Goal: Check status: Check status

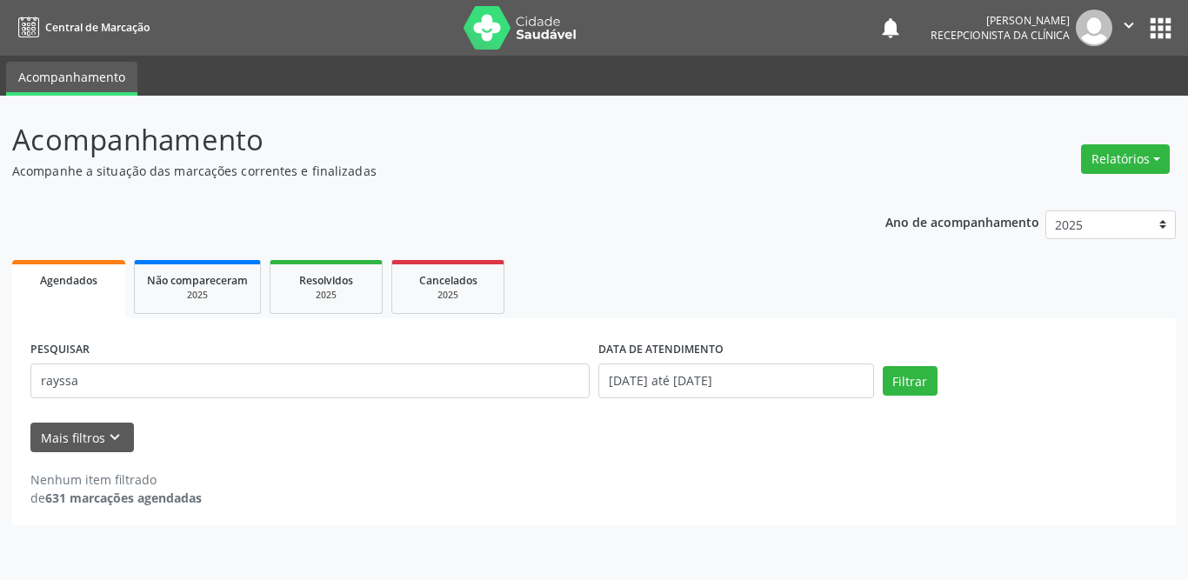
click at [0, 367] on div "Acompanhamento Acompanhe a situação das marcações correntes e finalizadas Relat…" at bounding box center [594, 338] width 1188 height 484
click at [913, 372] on button "Filtrar" at bounding box center [910, 381] width 55 height 30
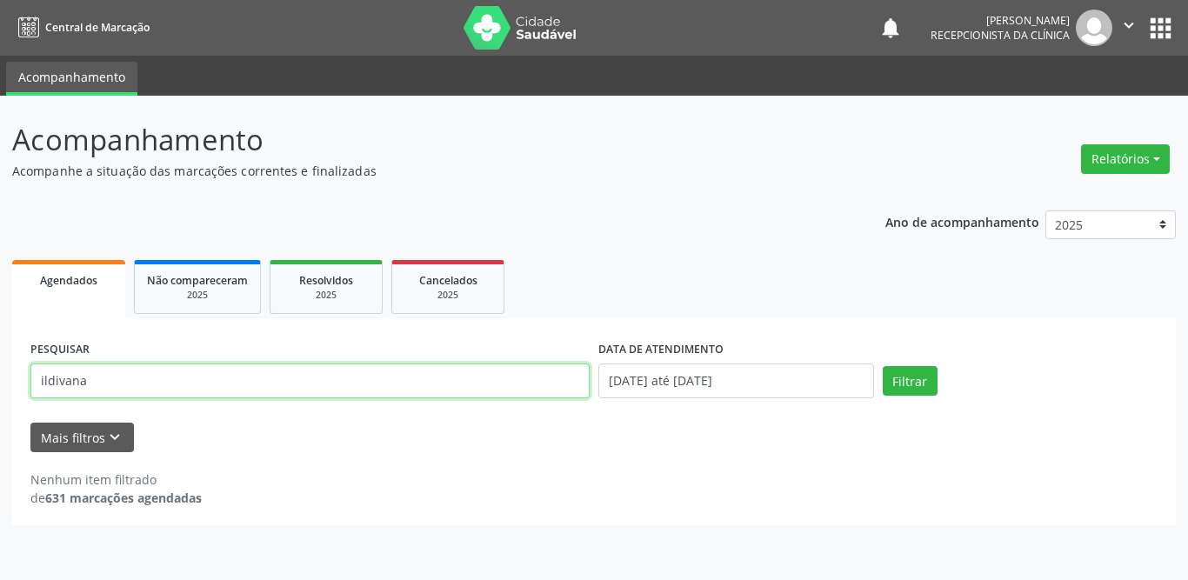
drag, startPoint x: 137, startPoint y: 381, endPoint x: 0, endPoint y: 374, distance: 137.6
click at [0, 374] on div "Acompanhamento Acompanhe a situação das marcações correntes e finalizadas Relat…" at bounding box center [594, 338] width 1188 height 484
type input "[PERSON_NAME]"
click at [883, 366] on button "Filtrar" at bounding box center [910, 381] width 55 height 30
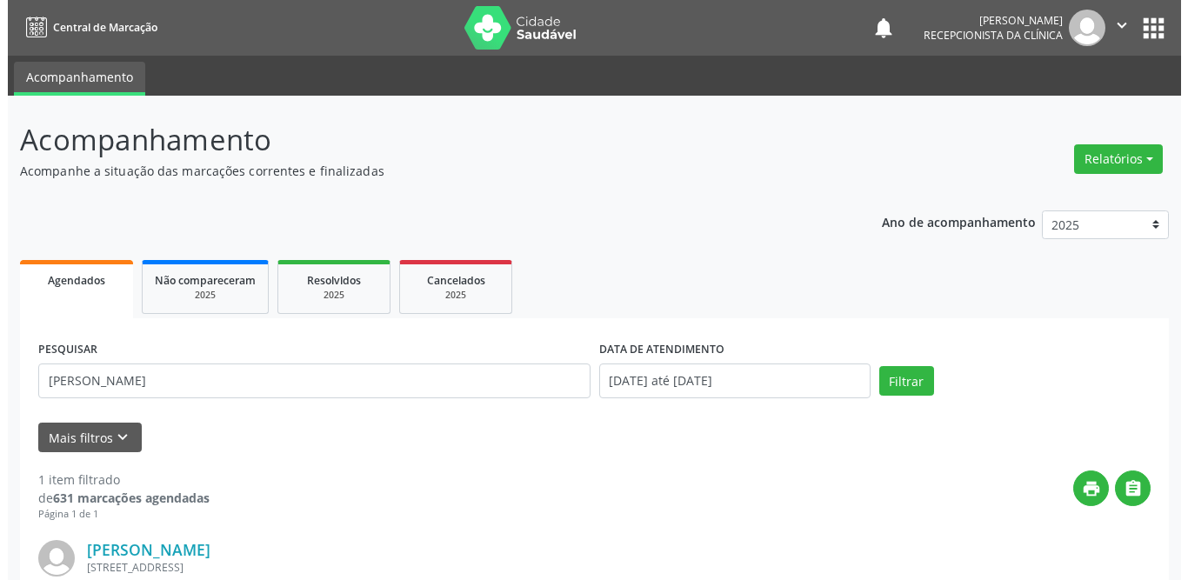
scroll to position [207, 0]
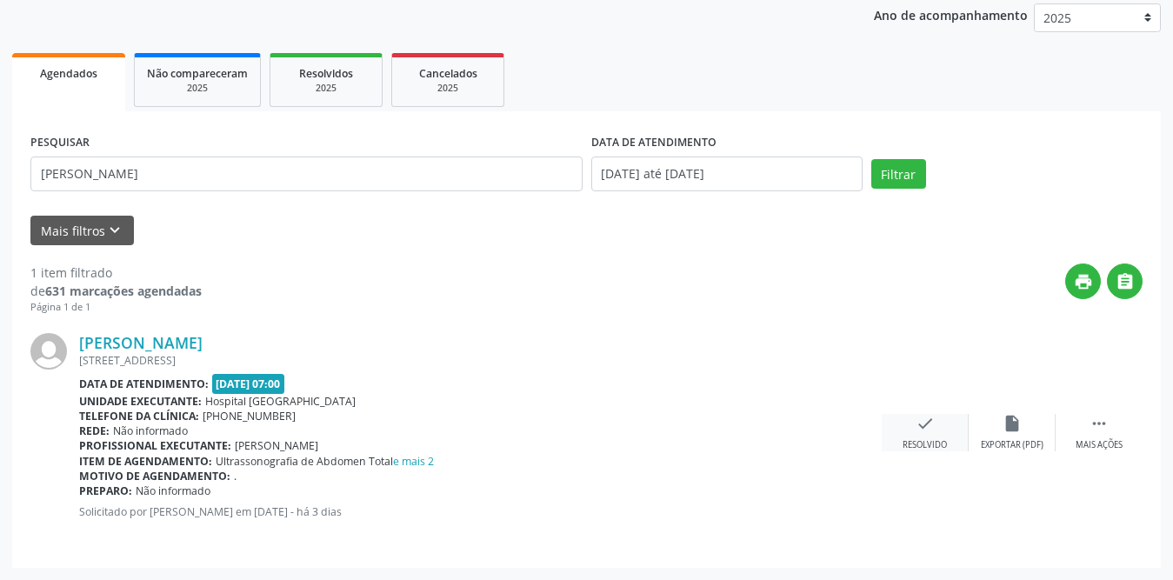
click at [930, 422] on icon "check" at bounding box center [925, 423] width 19 height 19
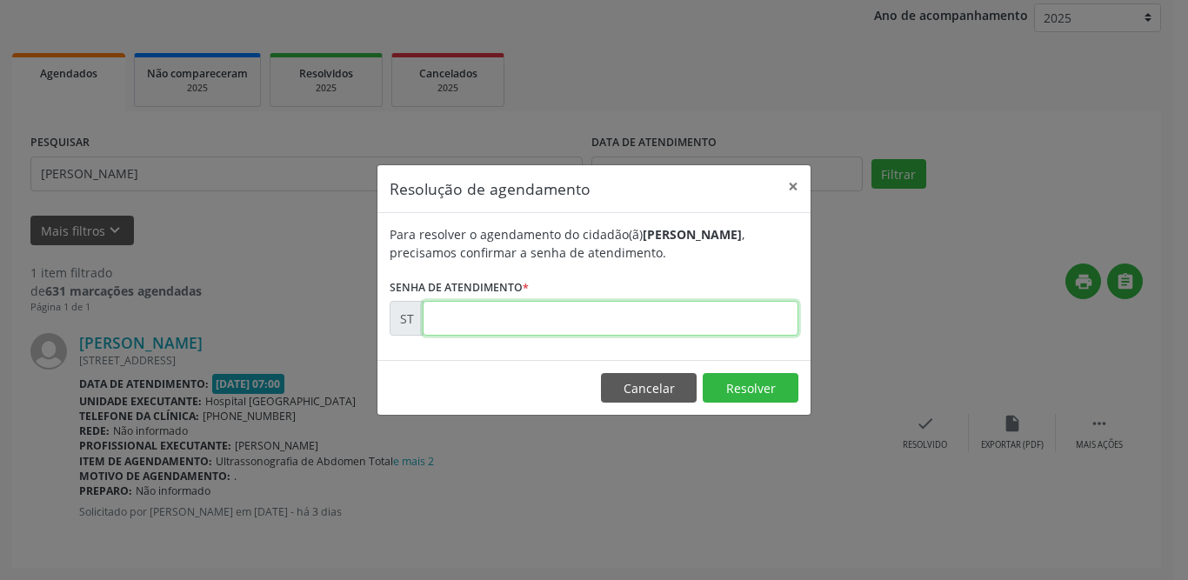
click at [488, 322] on input "text" at bounding box center [611, 318] width 376 height 35
type input "00024457"
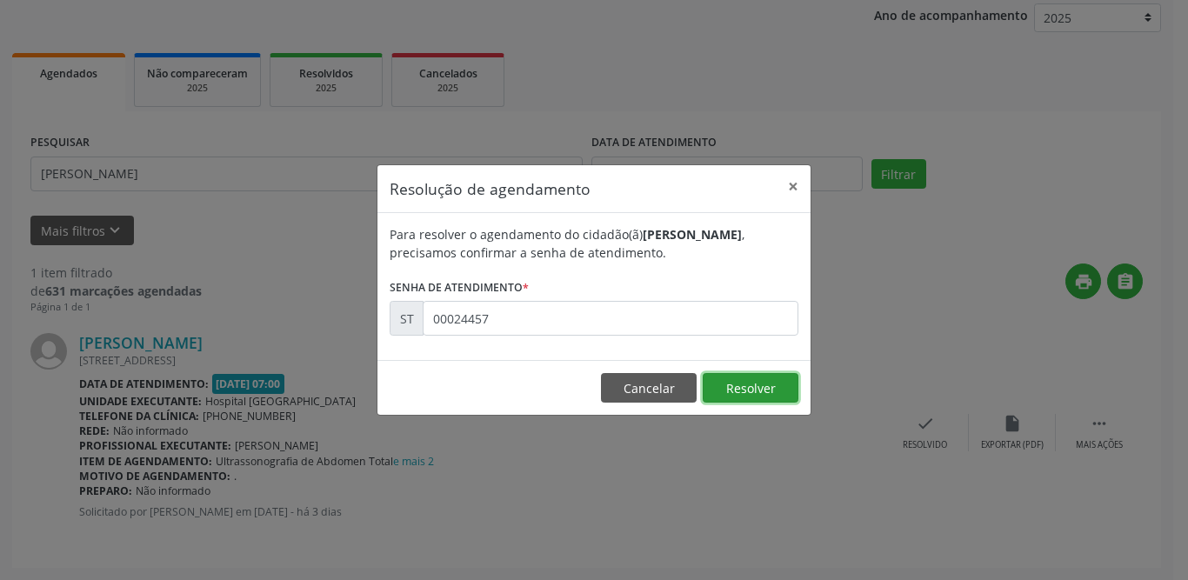
click at [733, 379] on button "Resolver" at bounding box center [751, 388] width 96 height 30
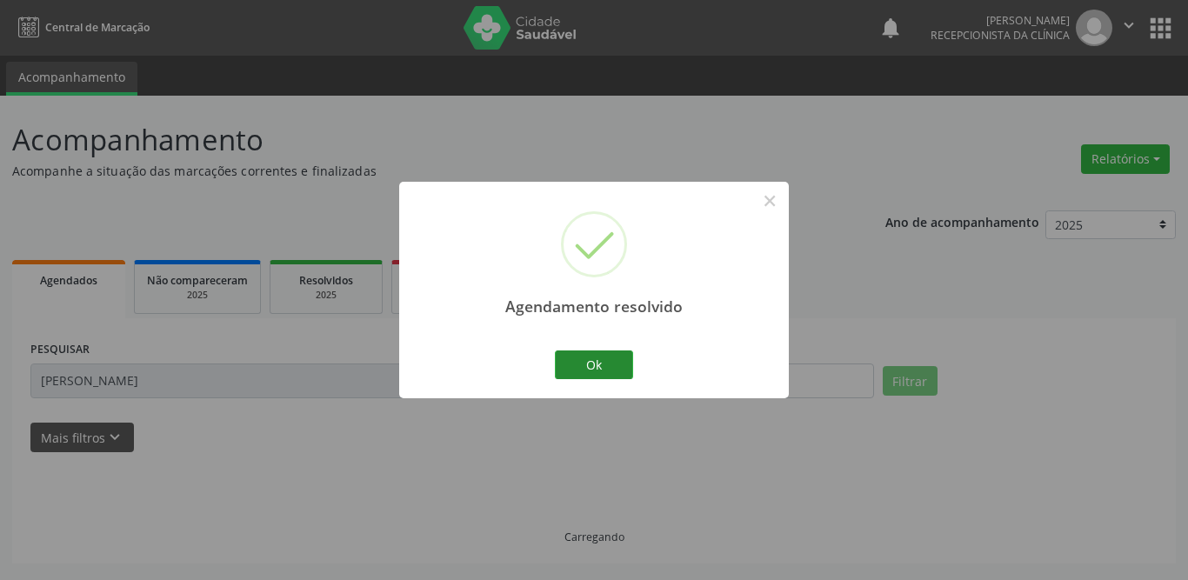
scroll to position [0, 0]
click at [586, 363] on button "Ok" at bounding box center [594, 365] width 78 height 30
